Goal: Task Accomplishment & Management: Use online tool/utility

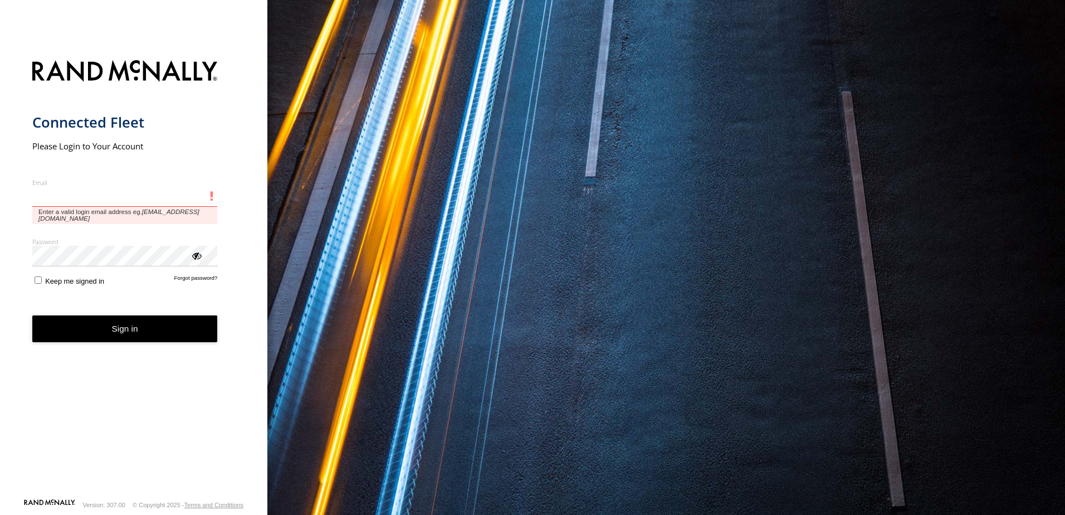
type input "**********"
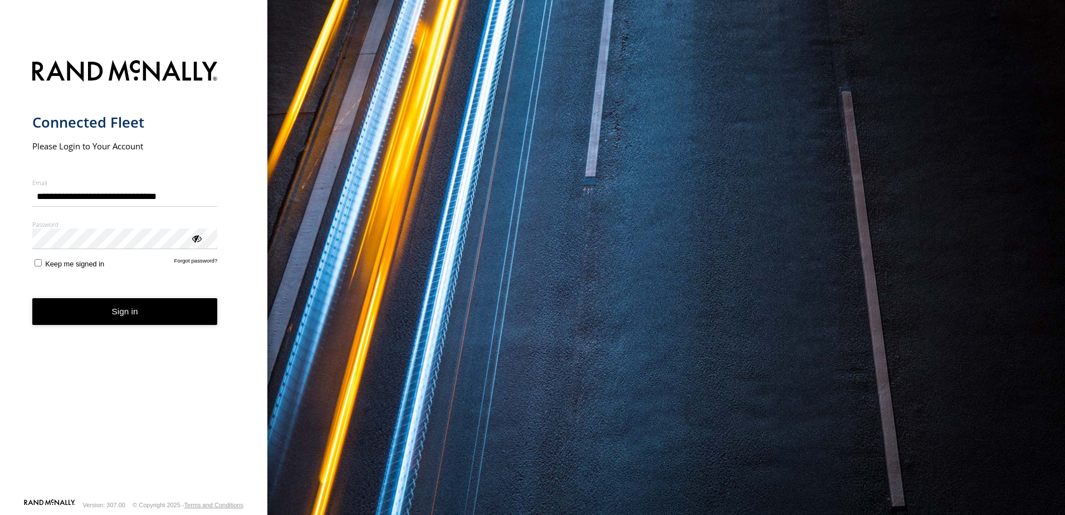
click at [140, 319] on button "Sign in" at bounding box center [125, 311] width 186 height 27
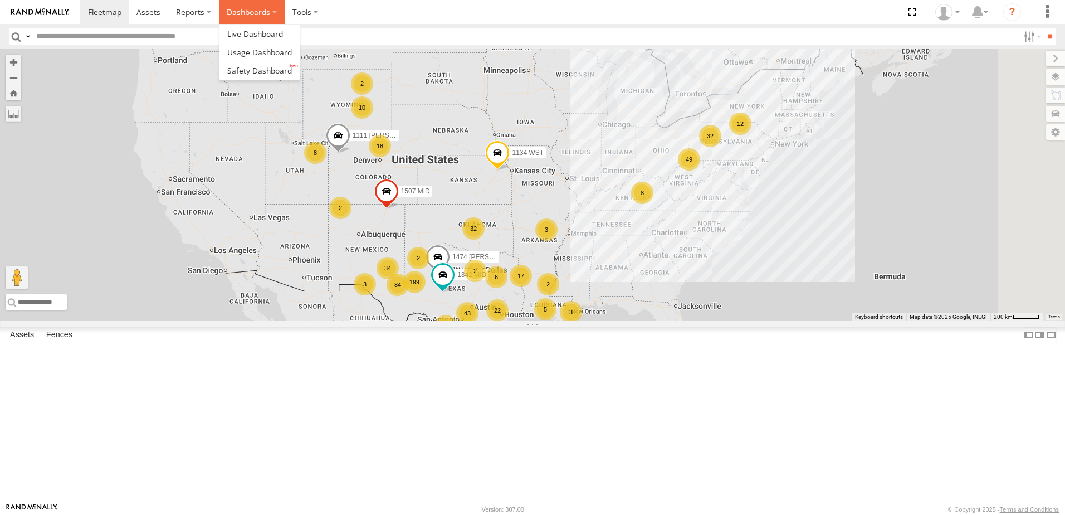
click at [256, 12] on label "Dashboards" at bounding box center [252, 12] width 66 height 24
click at [252, 71] on span at bounding box center [259, 70] width 65 height 11
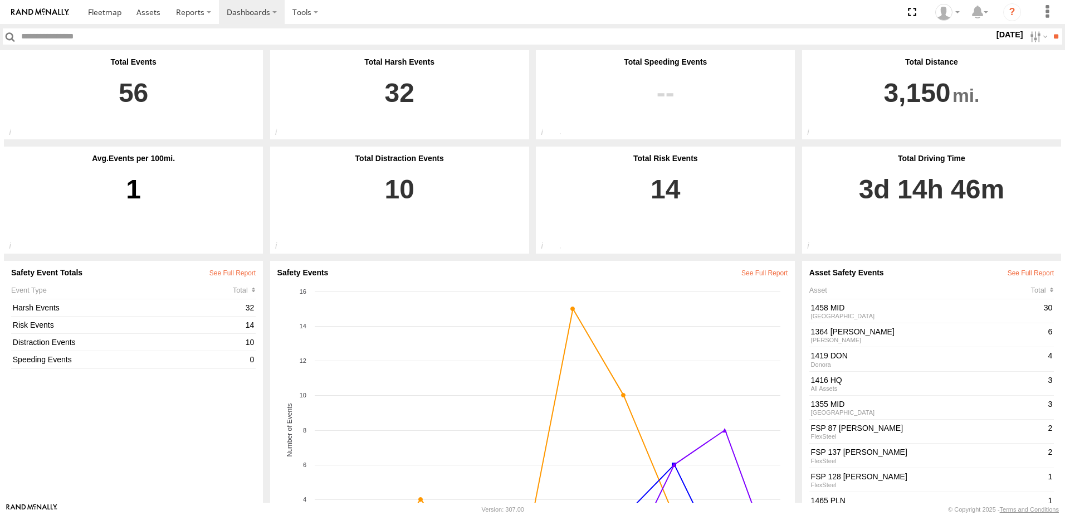
click at [994, 35] on label "15 Sep 25" at bounding box center [1009, 34] width 31 height 12
click at [0, 0] on label at bounding box center [0, 0] width 0 height 0
click at [1056, 40] on input "**" at bounding box center [1056, 36] width 13 height 16
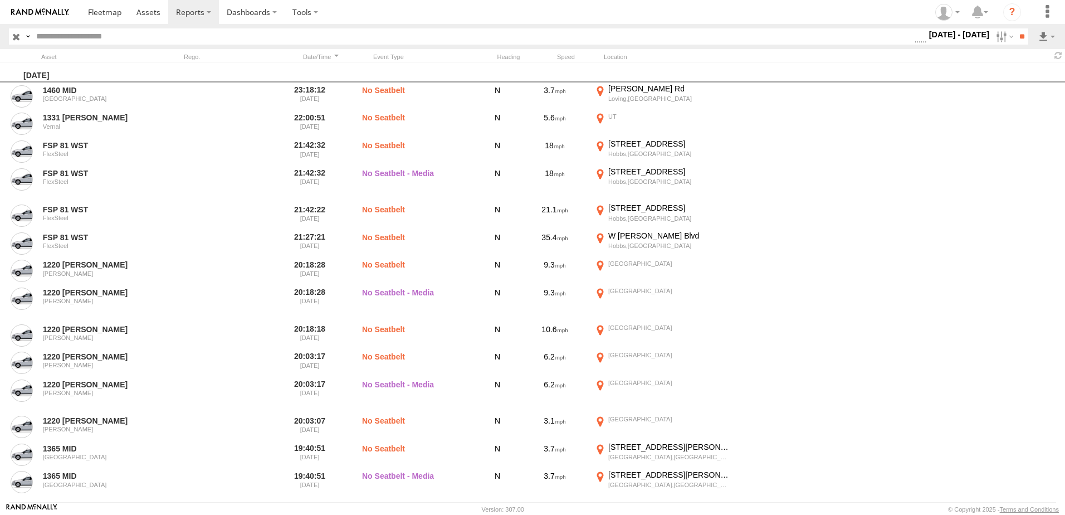
click at [961, 37] on label "12 - 14 Sep 25" at bounding box center [959, 34] width 65 height 12
click at [0, 0] on span "Seatbelt Alarm" at bounding box center [0, 0] width 0 height 0
drag, startPoint x: 810, startPoint y: 314, endPoint x: 807, endPoint y: 324, distance: 9.9
click at [0, 0] on span "Possible Fatigue" at bounding box center [0, 0] width 0 height 0
click at [915, 44] on label "Lane Departure" at bounding box center [915, 37] width 0 height 14
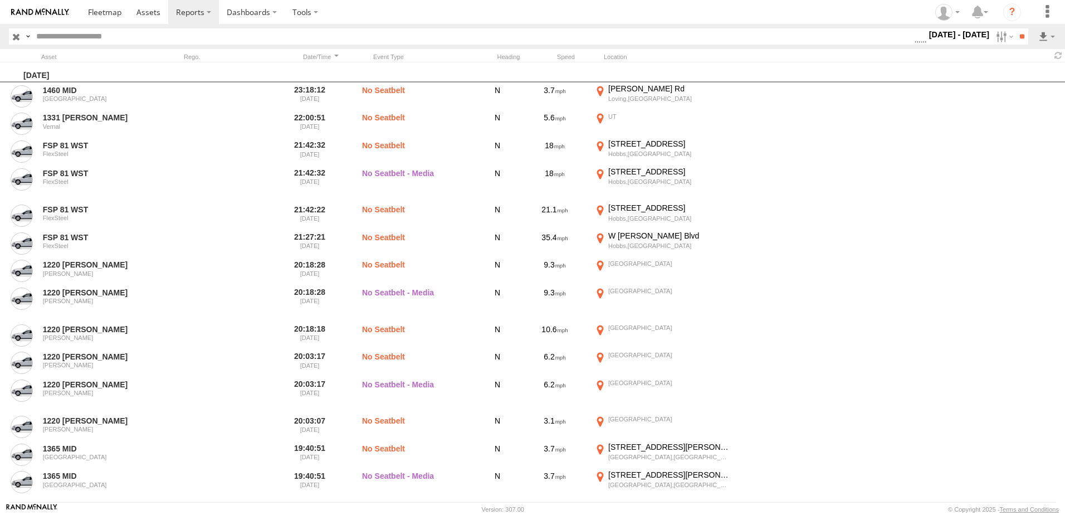
drag, startPoint x: 805, startPoint y: 328, endPoint x: 798, endPoint y: 334, distance: 8.7
click at [0, 0] on span "No Driver Detected" at bounding box center [0, 0] width 0 height 0
click at [0, 0] on span "Lane Departure" at bounding box center [0, 0] width 0 height 0
click at [0, 0] on span "Tailgating" at bounding box center [0, 0] width 0 height 0
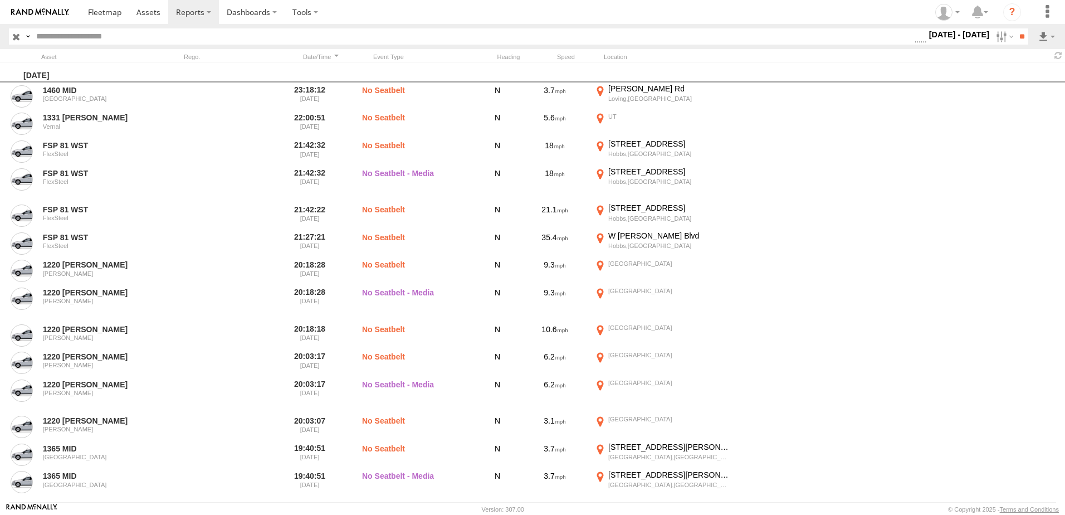
click at [0, 0] on span "Tailgating" at bounding box center [0, 0] width 0 height 0
click at [0, 0] on span "Seatbelt Alarm" at bounding box center [0, 0] width 0 height 0
click at [0, 0] on span "Possible Fatigue" at bounding box center [0, 0] width 0 height 0
click at [0, 0] on span "No Driver Detected" at bounding box center [0, 0] width 0 height 0
click at [1018, 36] on input "**" at bounding box center [1022, 36] width 13 height 16
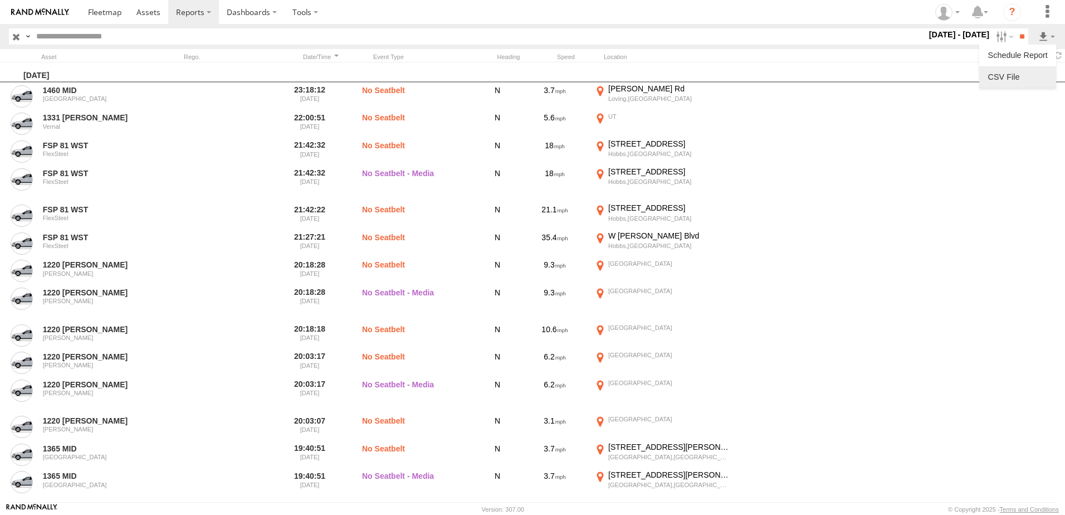
click at [1022, 76] on link at bounding box center [1018, 77] width 68 height 17
click at [661, 22] on section at bounding box center [571, 12] width 982 height 24
click at [481, 36] on input "text" at bounding box center [479, 36] width 895 height 16
type input "***"
click at [1016, 28] on input "**" at bounding box center [1022, 36] width 13 height 16
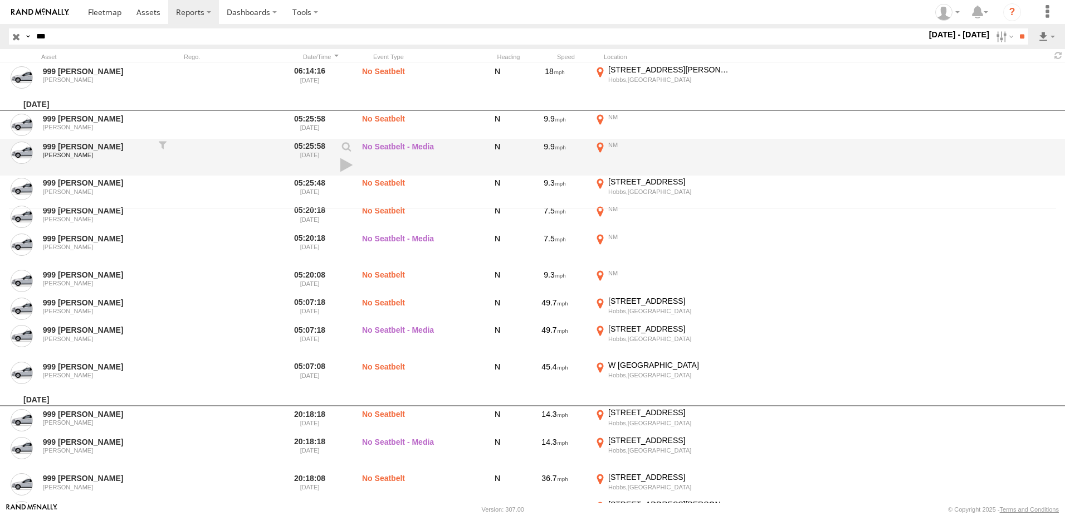
scroll to position [390, 0]
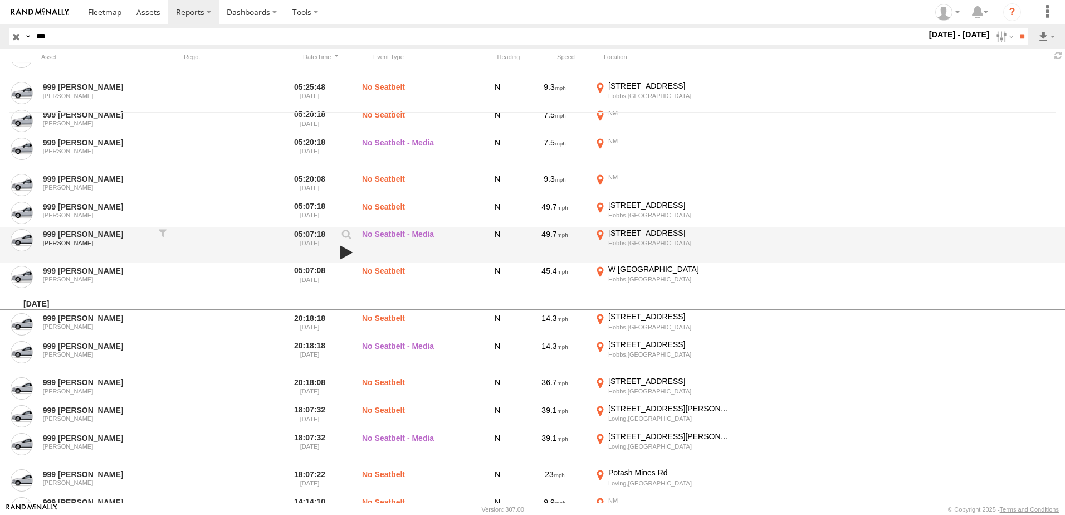
click at [343, 250] on link at bounding box center [346, 253] width 19 height 16
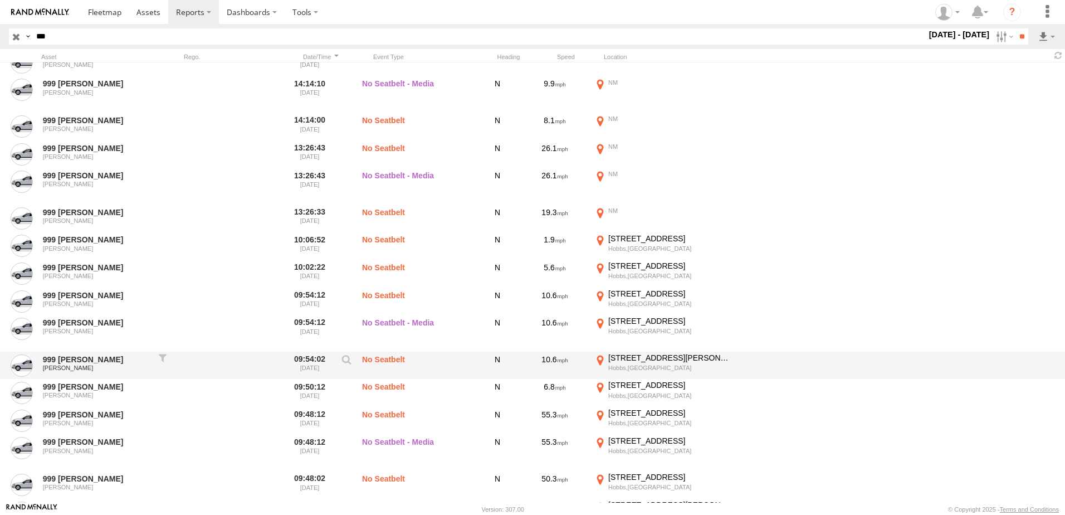
scroll to position [928, 0]
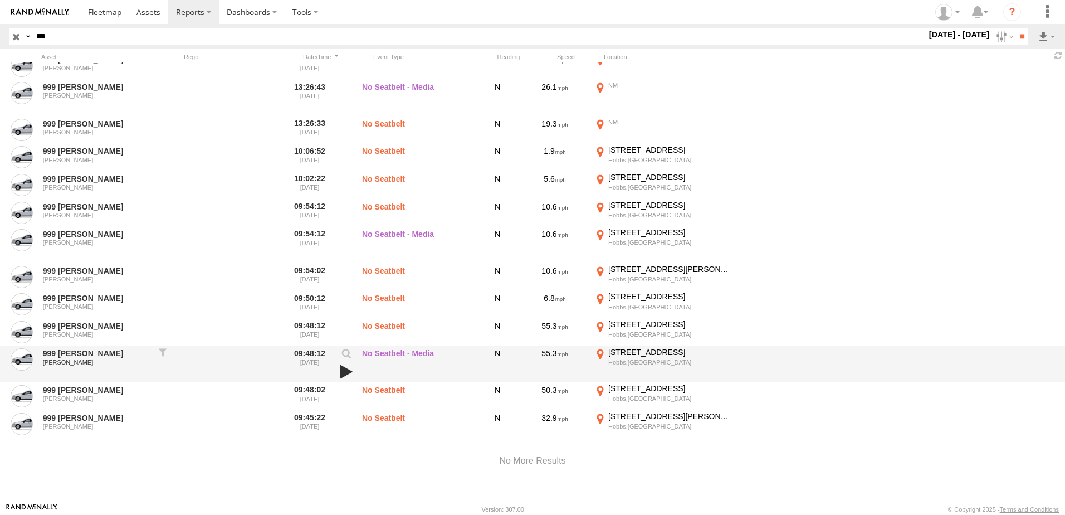
click at [347, 373] on link at bounding box center [346, 372] width 19 height 16
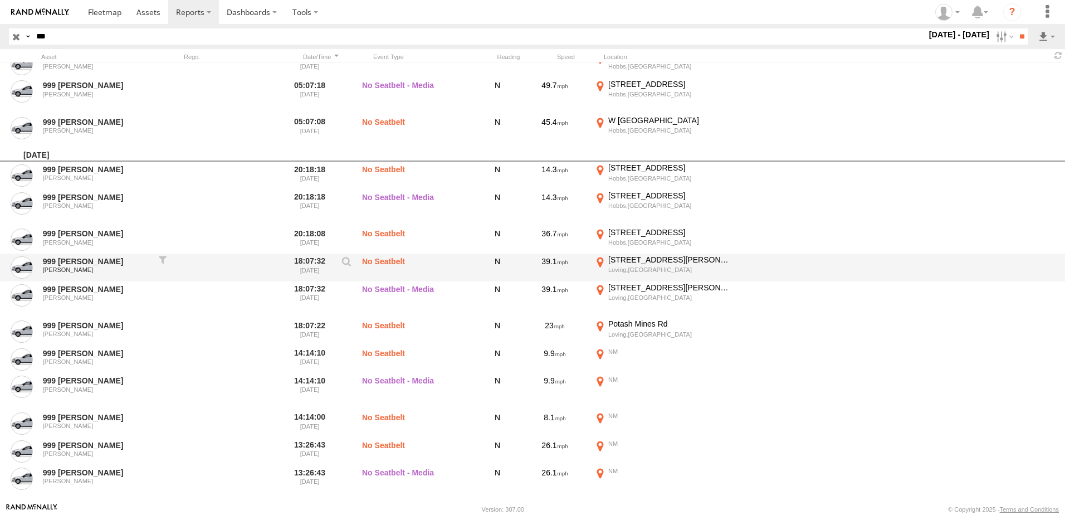
scroll to position [538, 0]
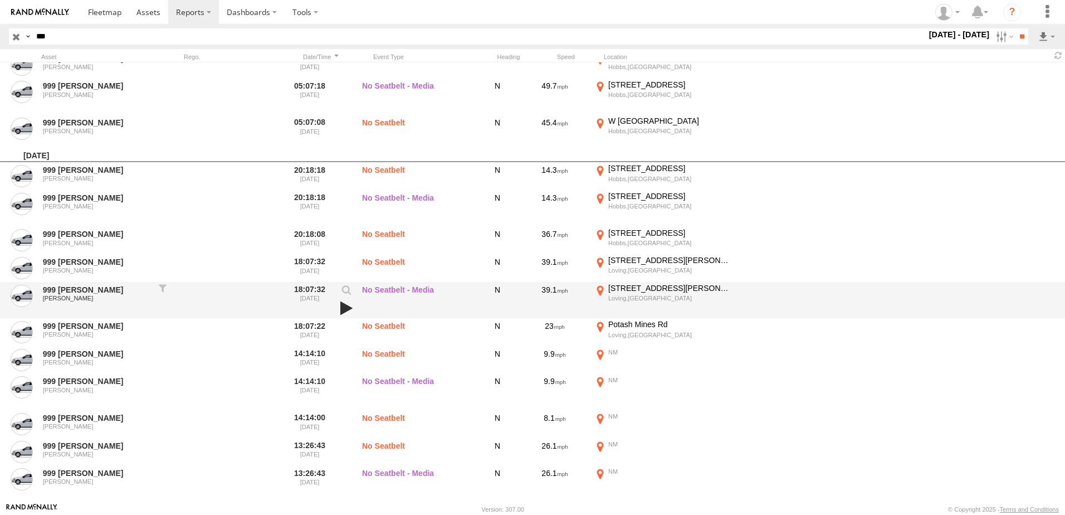
click at [345, 305] on link at bounding box center [346, 308] width 19 height 16
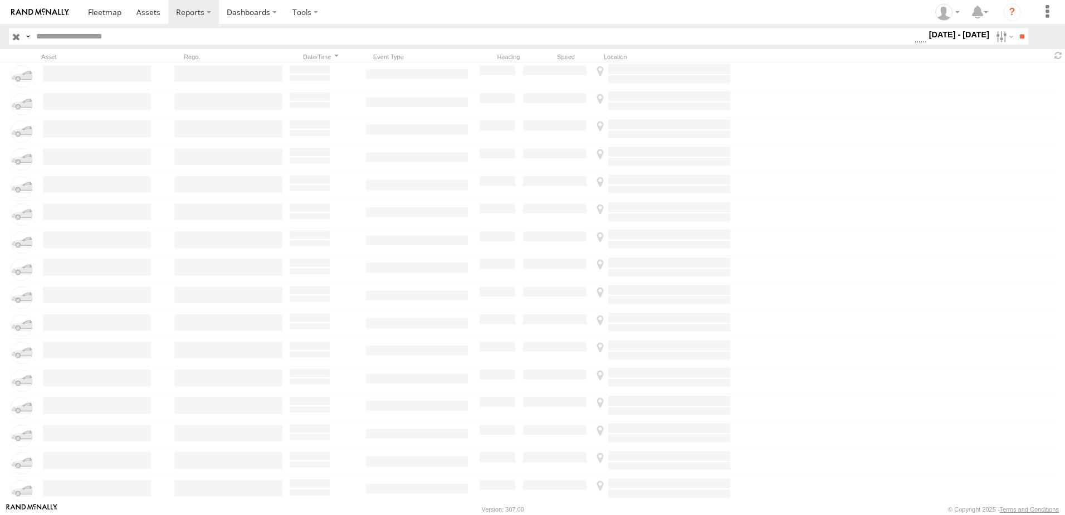
click at [957, 36] on label "12 - 14 Sep 25" at bounding box center [959, 34] width 65 height 12
click at [0, 0] on span "Driver Distracted" at bounding box center [0, 0] width 0 height 0
click at [0, 0] on span "Food or Drink" at bounding box center [0, 0] width 0 height 0
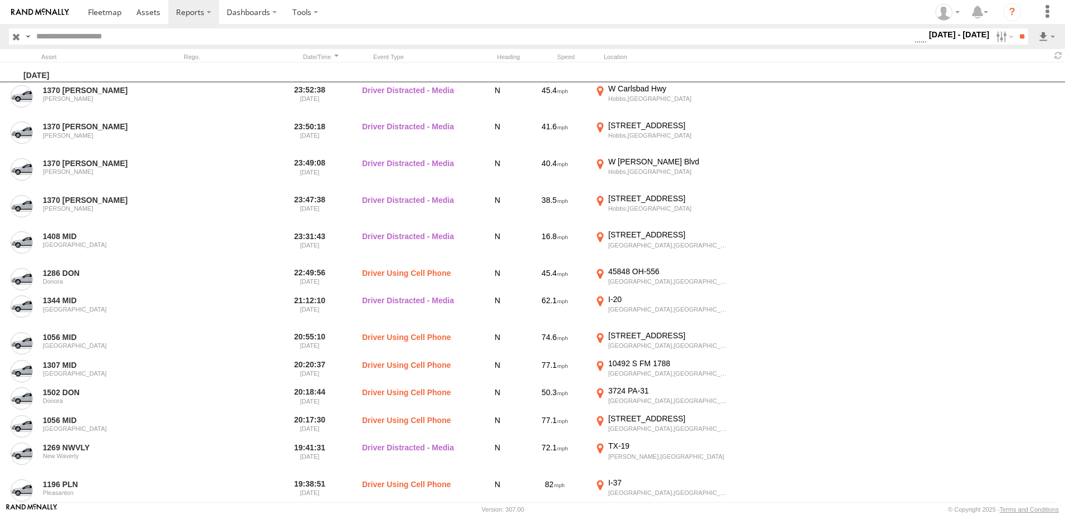
click at [0, 0] on span "Driver Smoking" at bounding box center [0, 0] width 0 height 0
click at [0, 0] on span "Driver Distracted" at bounding box center [0, 0] width 0 height 0
click at [0, 0] on span "Food or Drink" at bounding box center [0, 0] width 0 height 0
click at [0, 0] on span "Driver Smoking" at bounding box center [0, 0] width 0 height 0
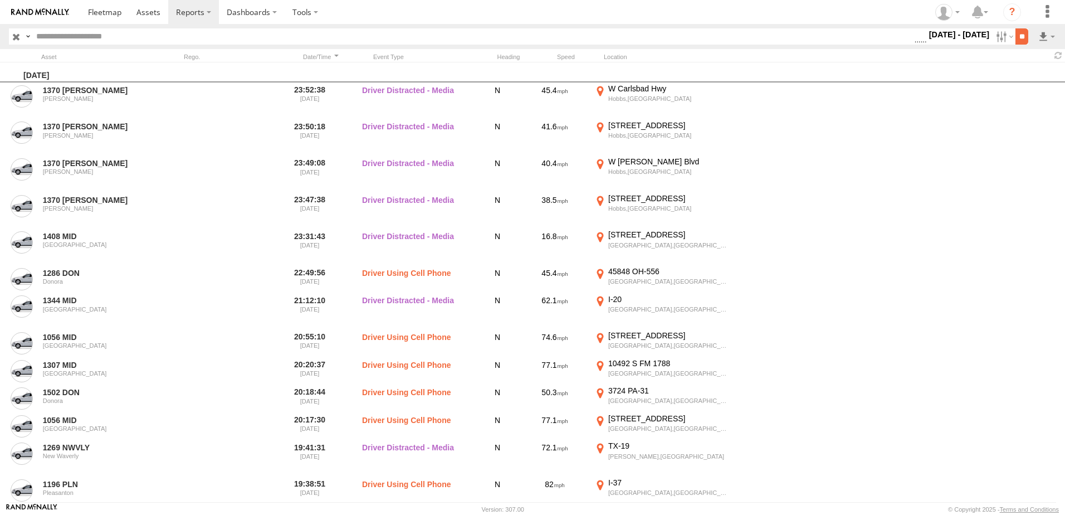
click at [1020, 31] on input "**" at bounding box center [1022, 36] width 13 height 16
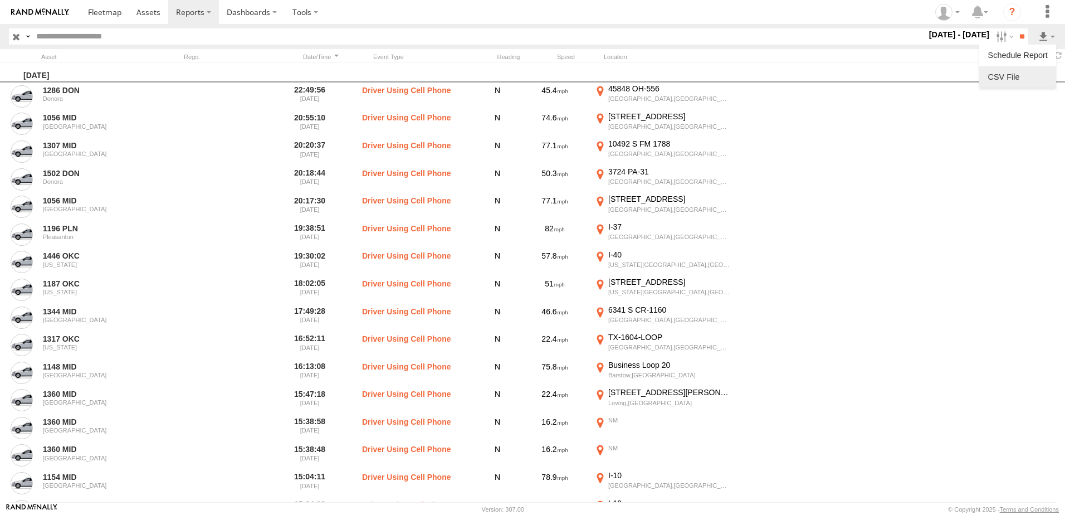
click at [1027, 72] on link at bounding box center [1018, 77] width 68 height 17
click at [397, 35] on input "text" at bounding box center [479, 36] width 895 height 16
click at [1016, 28] on input "**" at bounding box center [1022, 36] width 13 height 16
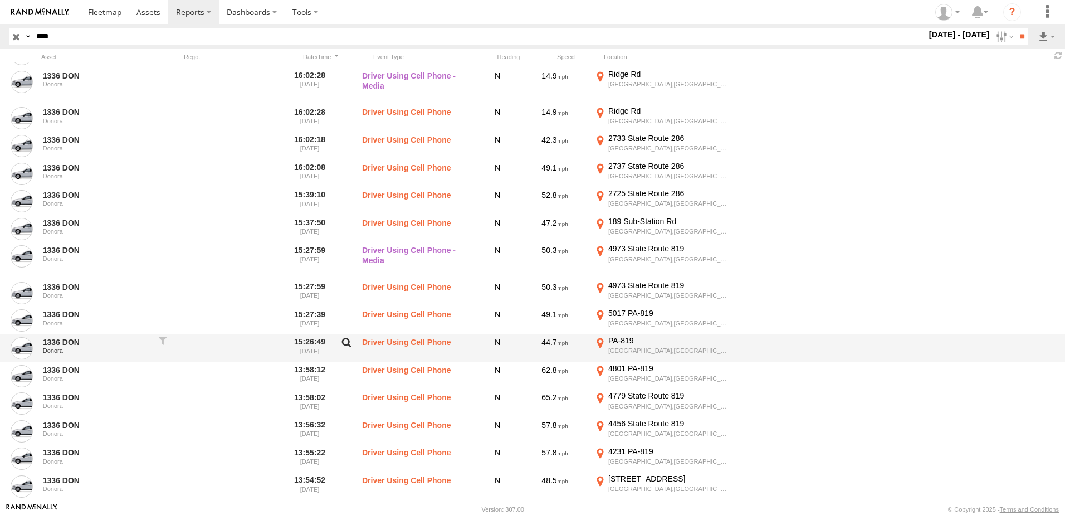
scroll to position [167, 0]
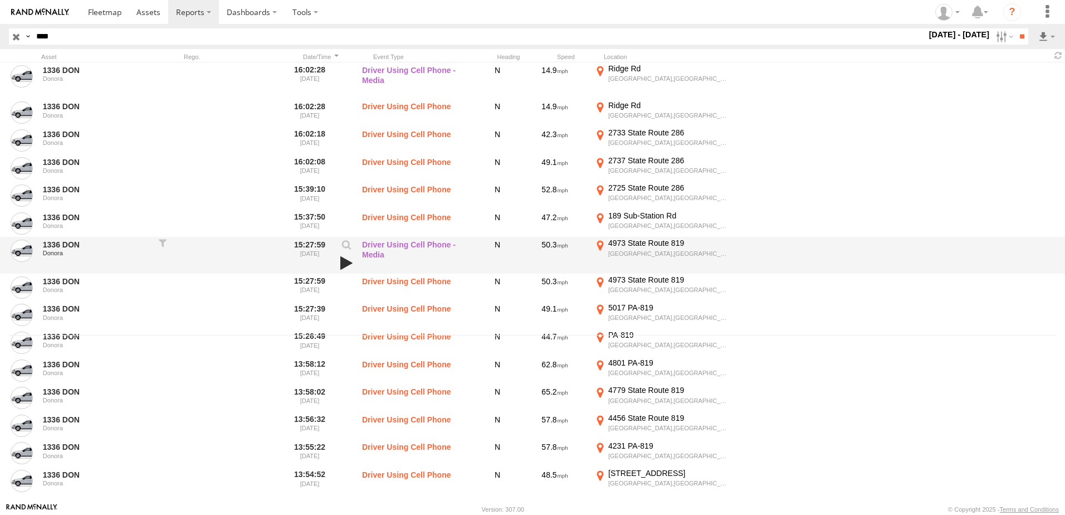
click at [351, 265] on link at bounding box center [346, 263] width 19 height 16
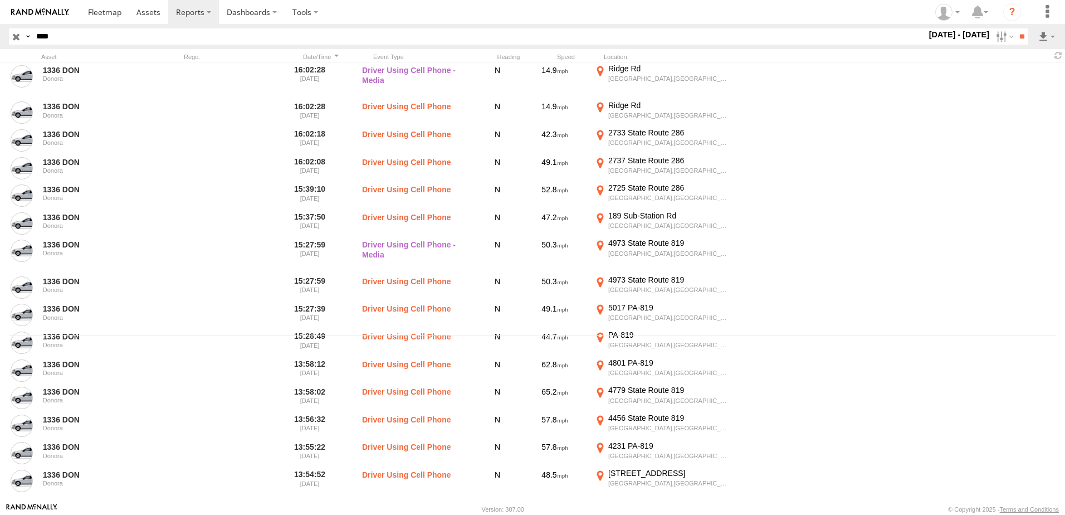
click at [307, 41] on input "****" at bounding box center [479, 36] width 895 height 16
type input "****"
click at [1016, 28] on input "**" at bounding box center [1022, 36] width 13 height 16
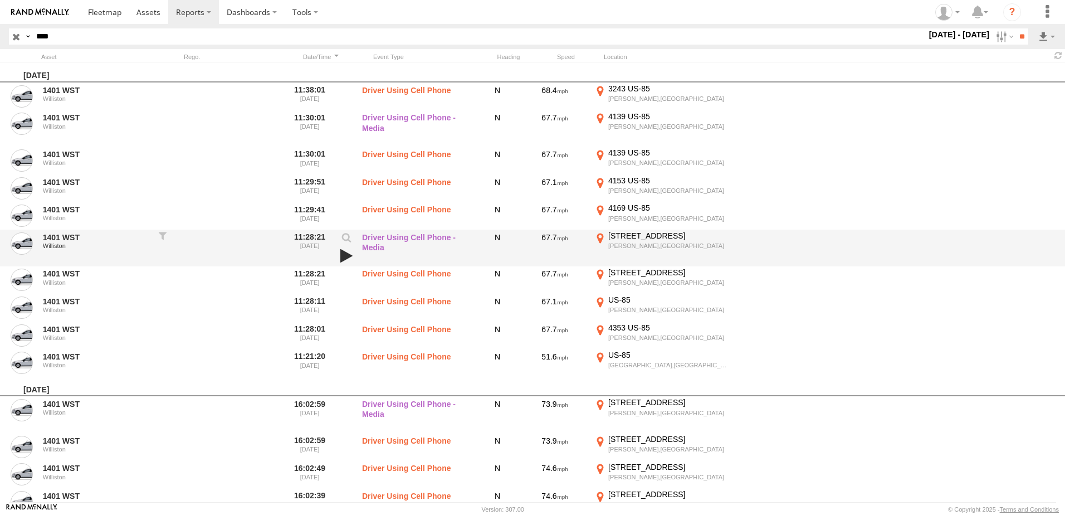
click at [342, 255] on link at bounding box center [346, 256] width 19 height 16
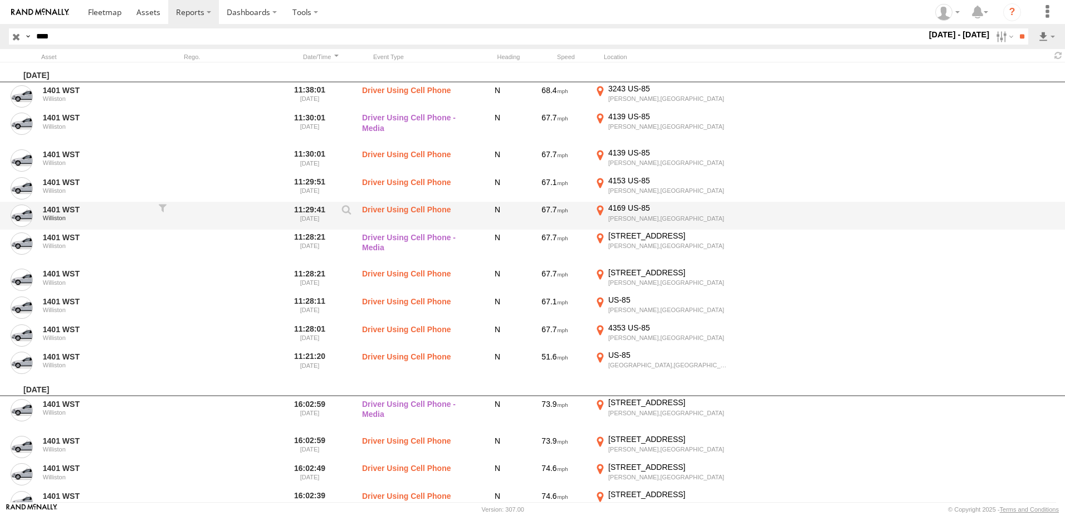
scroll to position [82, 0]
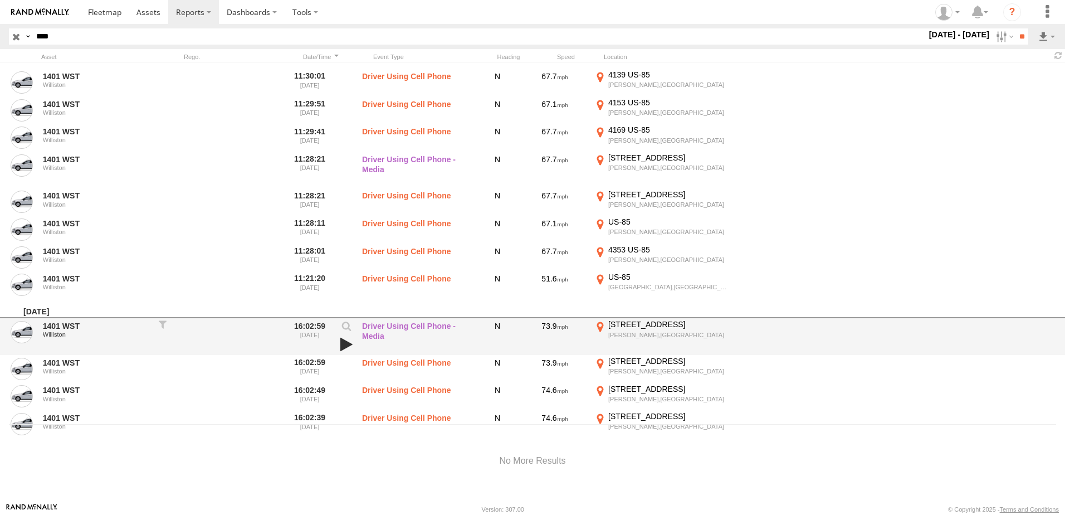
click at [348, 345] on link at bounding box center [346, 345] width 19 height 16
